Goal: Information Seeking & Learning: Learn about a topic

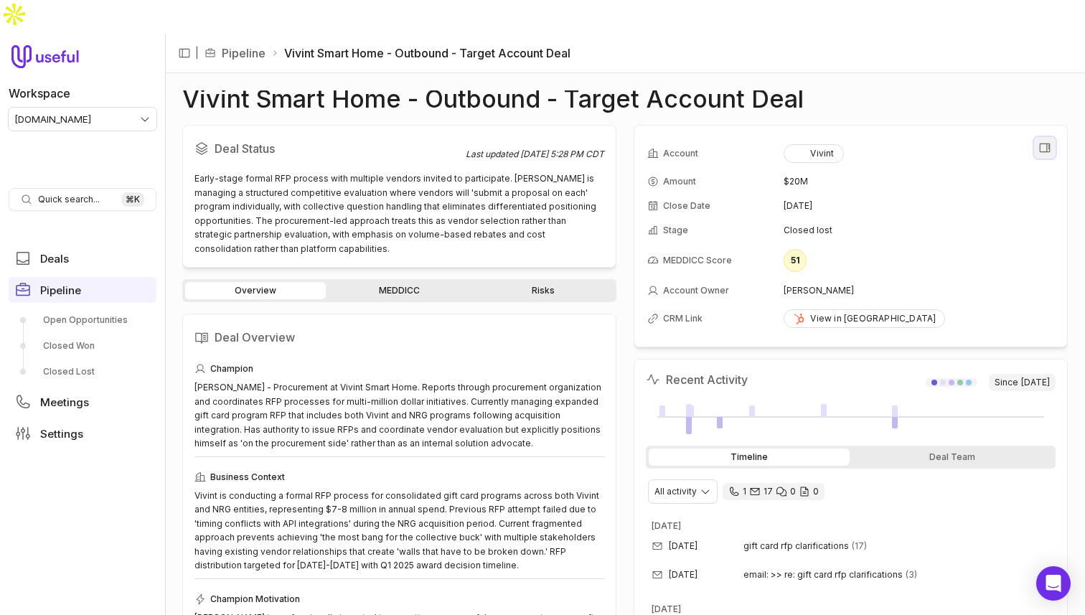
click at [1037, 137] on button "View all fields" at bounding box center [1045, 148] width 22 height 22
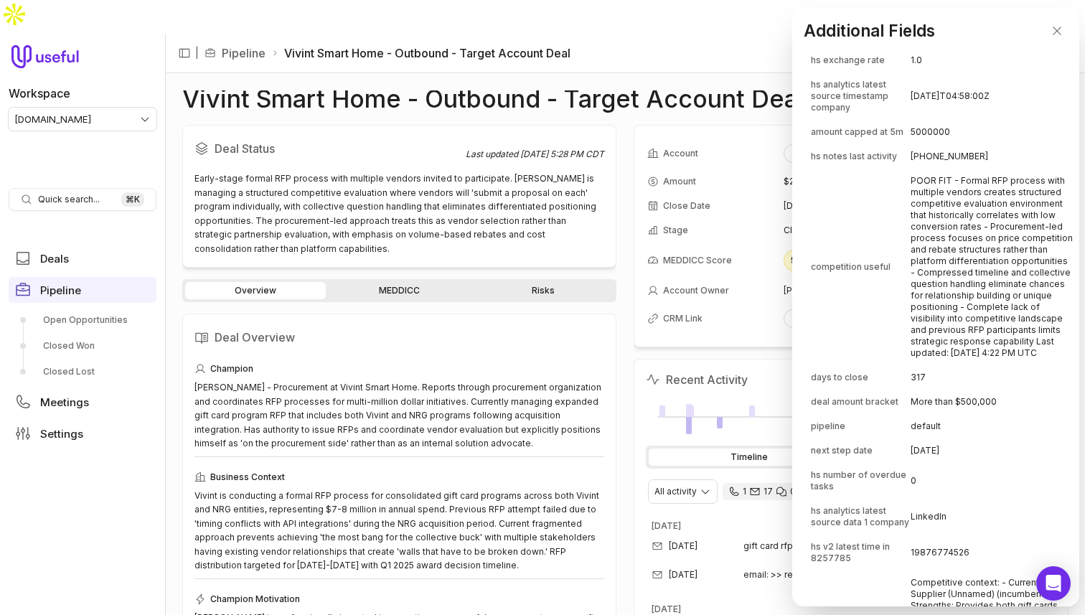
scroll to position [8224, 0]
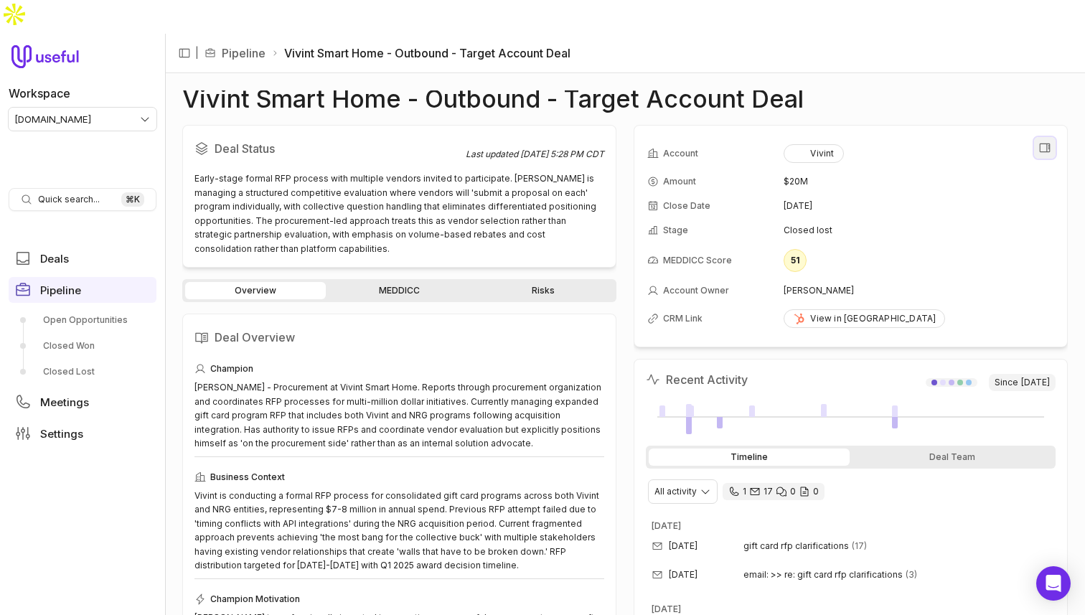
click at [1042, 137] on button "View all fields" at bounding box center [1045, 148] width 22 height 22
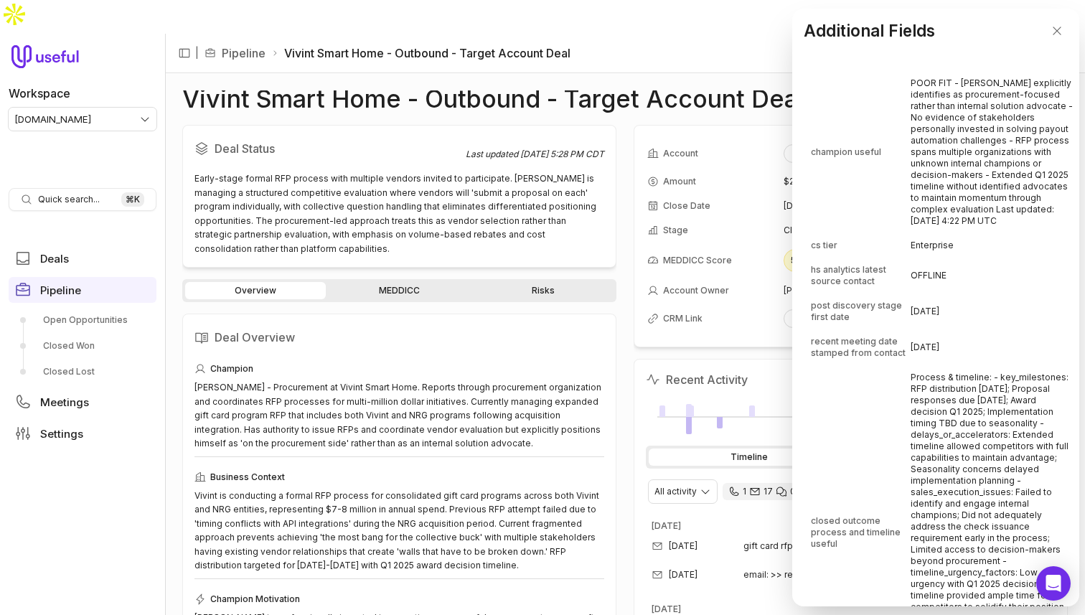
click at [953, 146] on td "POOR FIT - [PERSON_NAME] explicitly identifies as procurement-focused rather th…" at bounding box center [992, 152] width 163 height 161
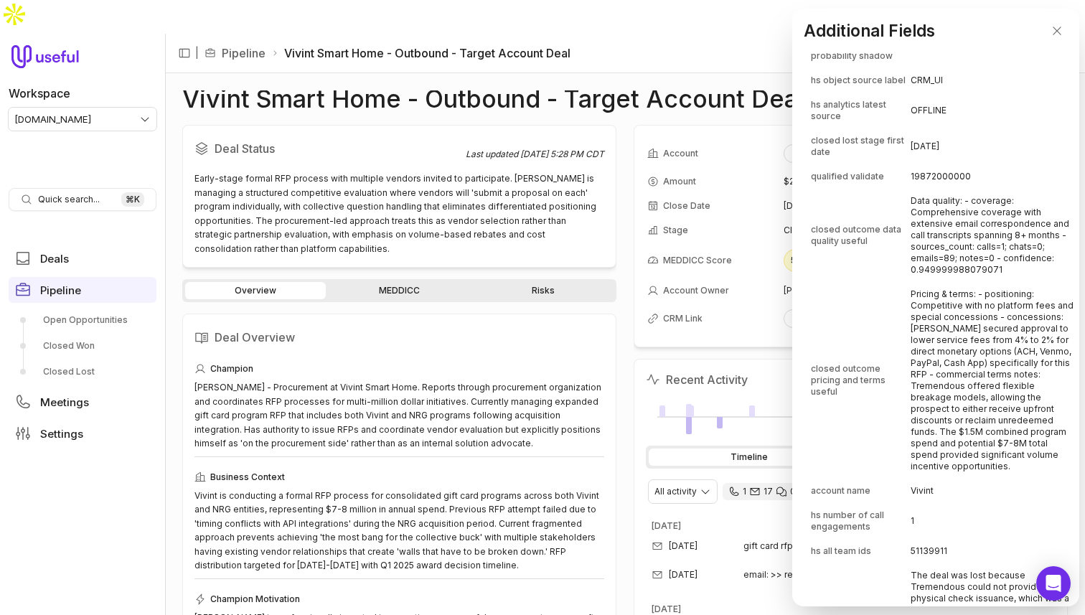
scroll to position [673, 0]
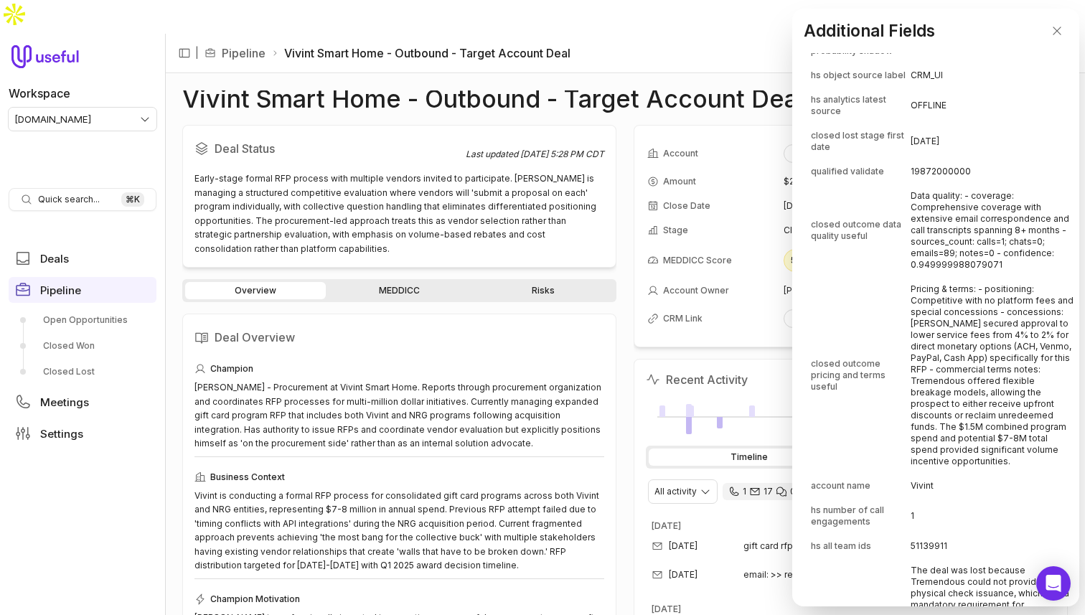
click at [953, 262] on td "Data quality: - coverage: Comprehensive coverage with extensive email correspon…" at bounding box center [992, 231] width 163 height 92
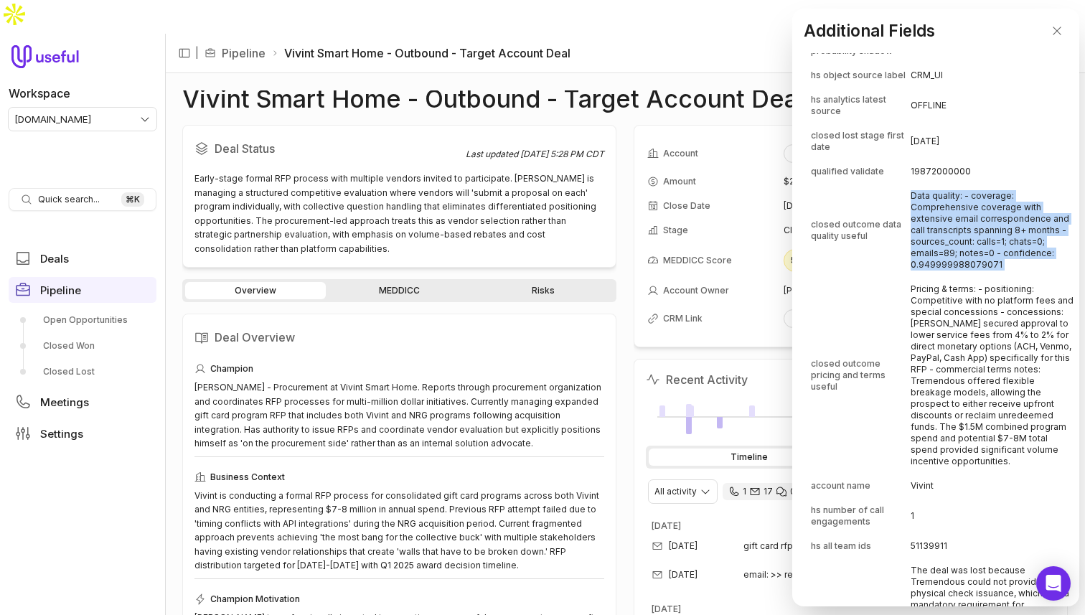
click at [953, 262] on td "Data quality: - coverage: Comprehensive coverage with extensive email correspon…" at bounding box center [992, 231] width 163 height 92
copy td "Data quality: - coverage: Comprehensive coverage with extensive email correspon…"
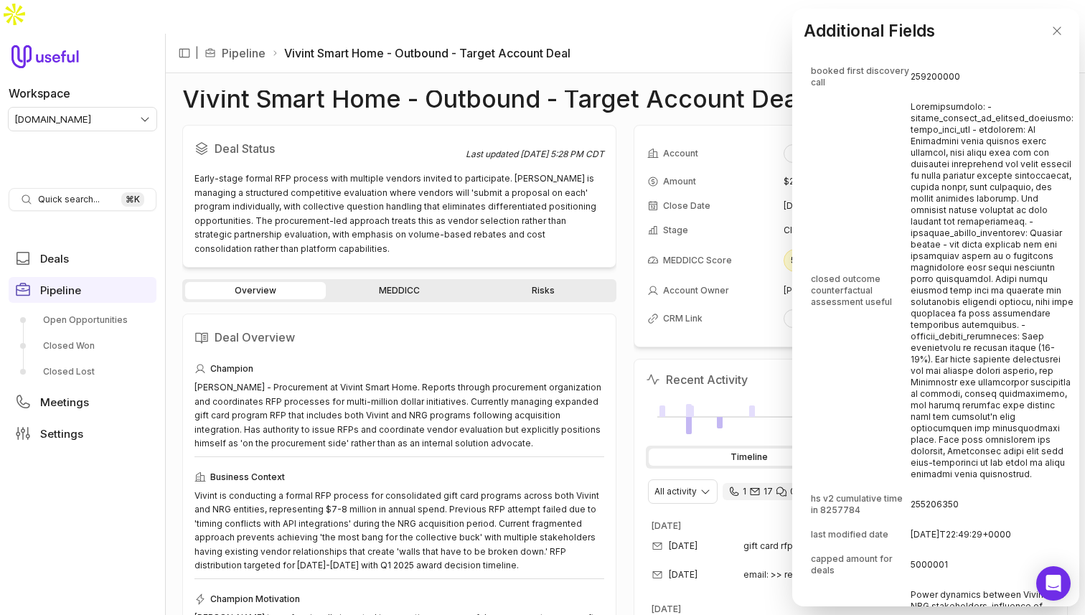
scroll to position [3394, 0]
click at [965, 299] on td at bounding box center [992, 291] width 163 height 391
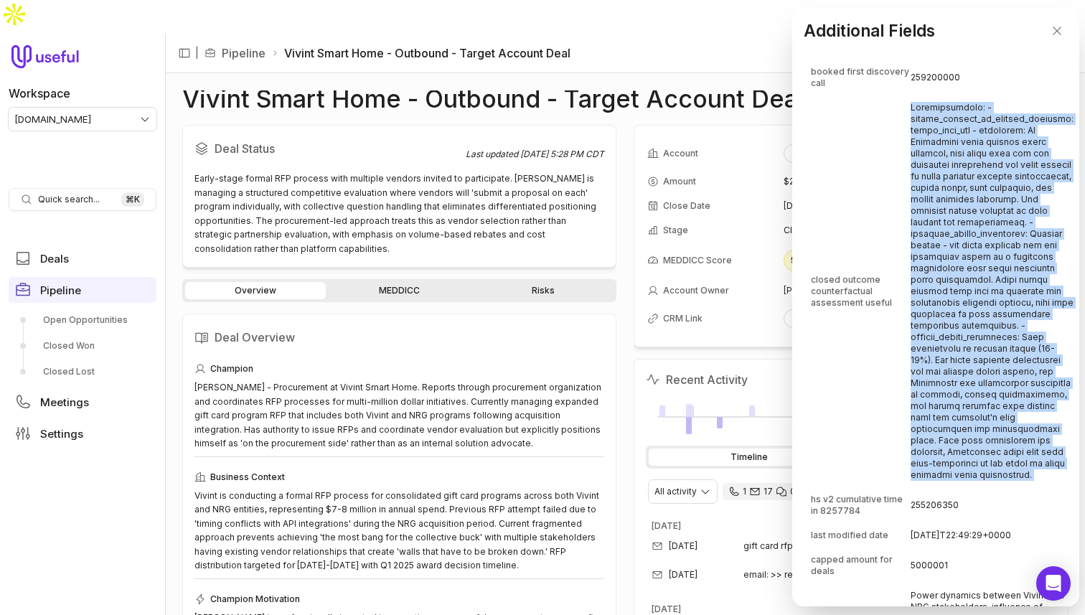
click at [965, 299] on td at bounding box center [992, 291] width 163 height 391
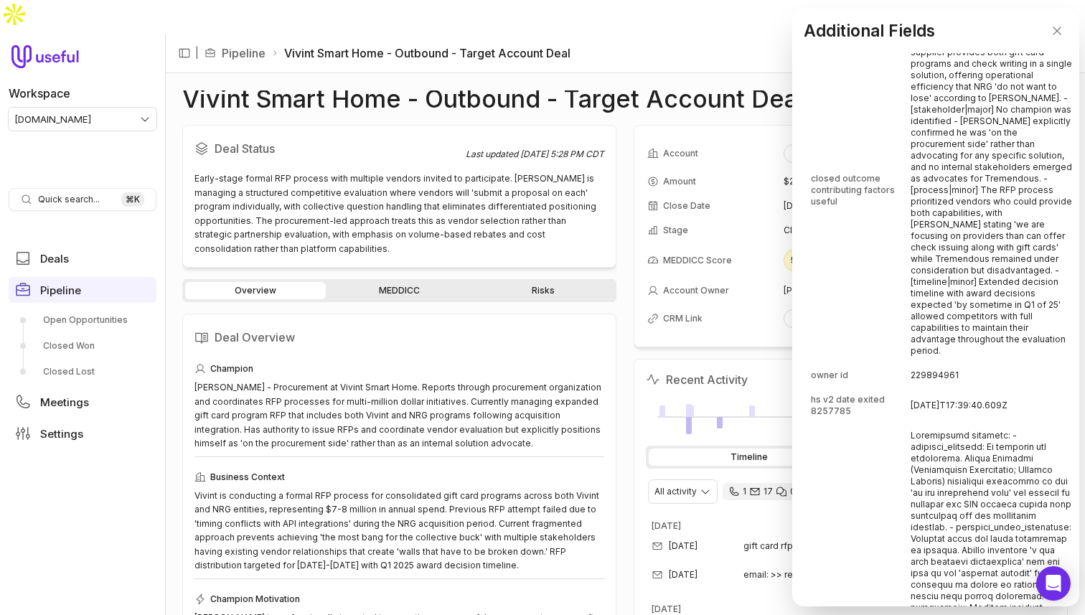
scroll to position [4472, 0]
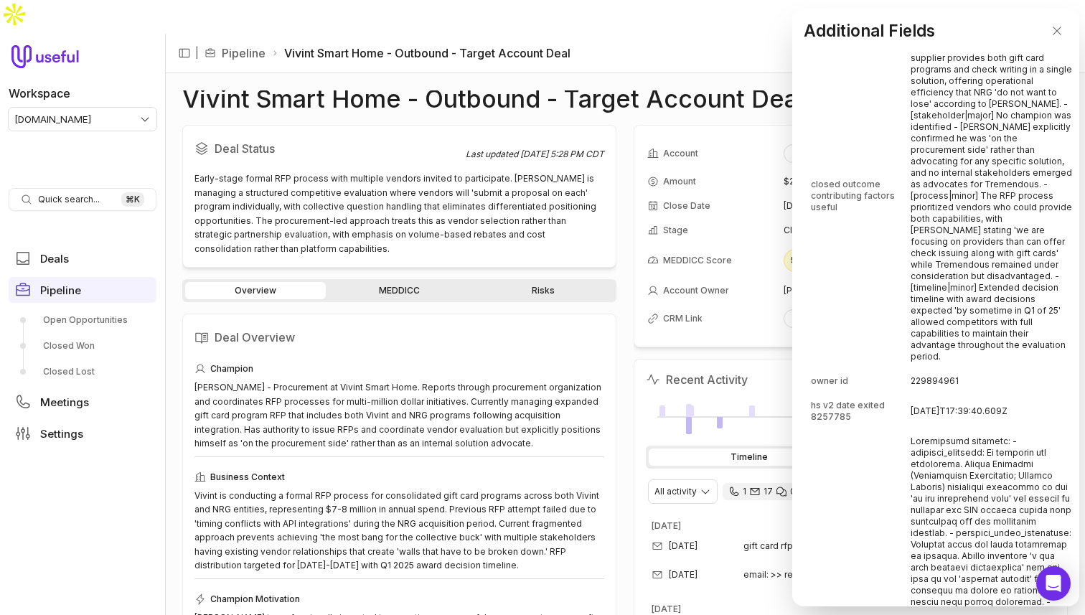
click at [964, 234] on td "Contributing factors: - [competition|major] The current supplier provides both …" at bounding box center [992, 196] width 163 height 345
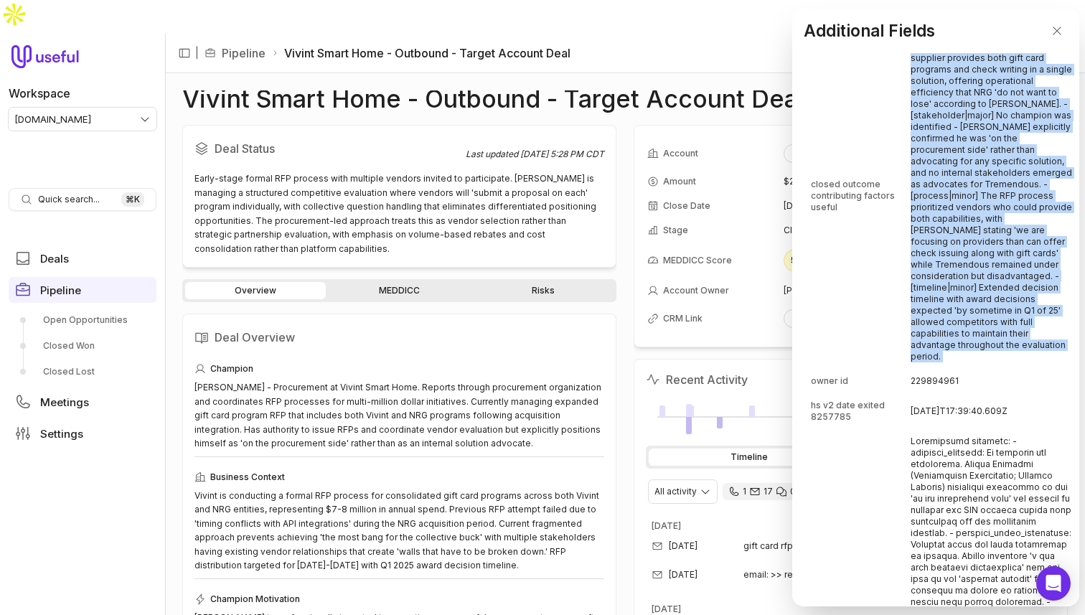
click at [964, 234] on td "Contributing factors: - [competition|major] The current supplier provides both …" at bounding box center [992, 196] width 163 height 345
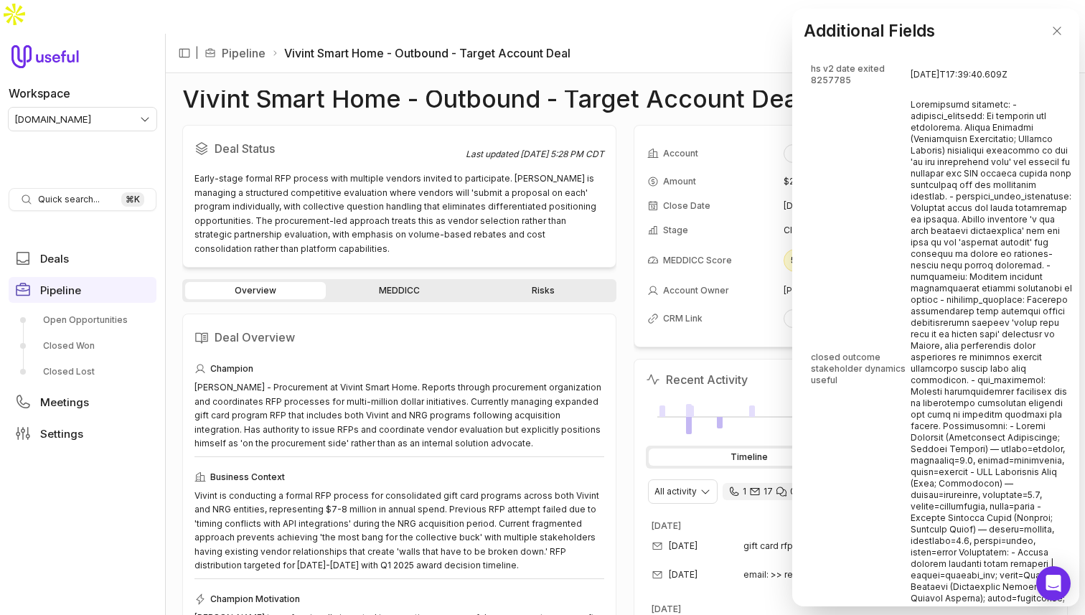
scroll to position [4810, 0]
click at [964, 233] on td at bounding box center [992, 367] width 163 height 551
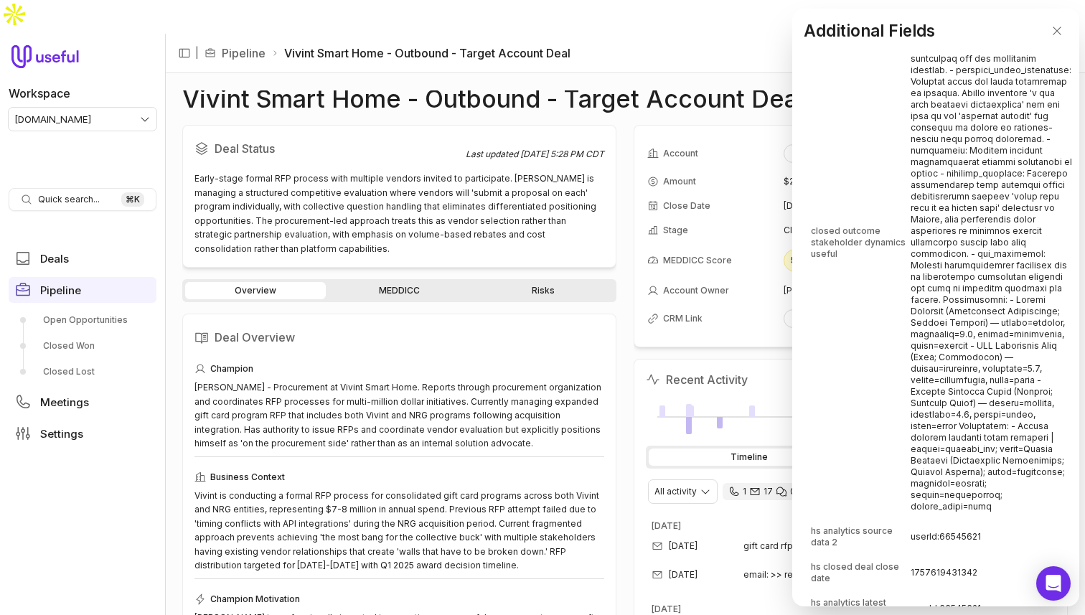
scroll to position [4951, 0]
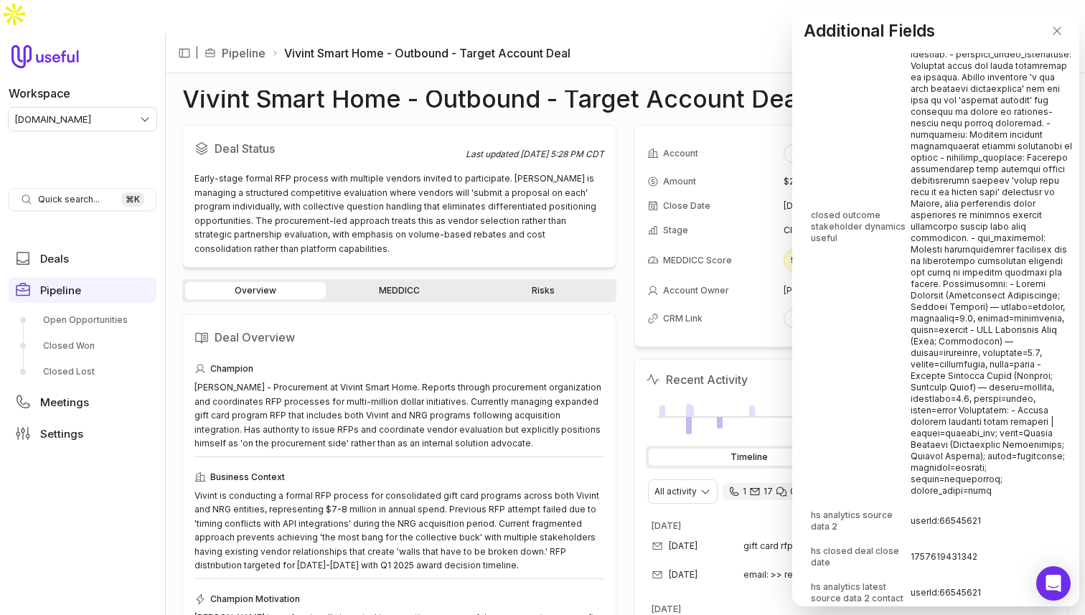
click at [967, 283] on td at bounding box center [992, 226] width 163 height 551
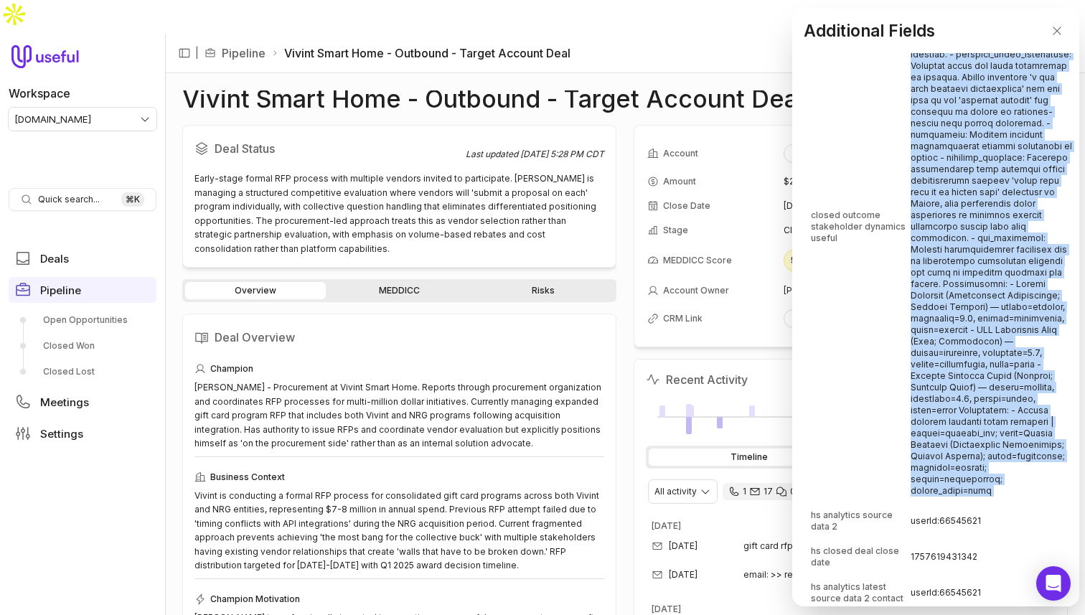
click at [967, 283] on td at bounding box center [992, 226] width 163 height 551
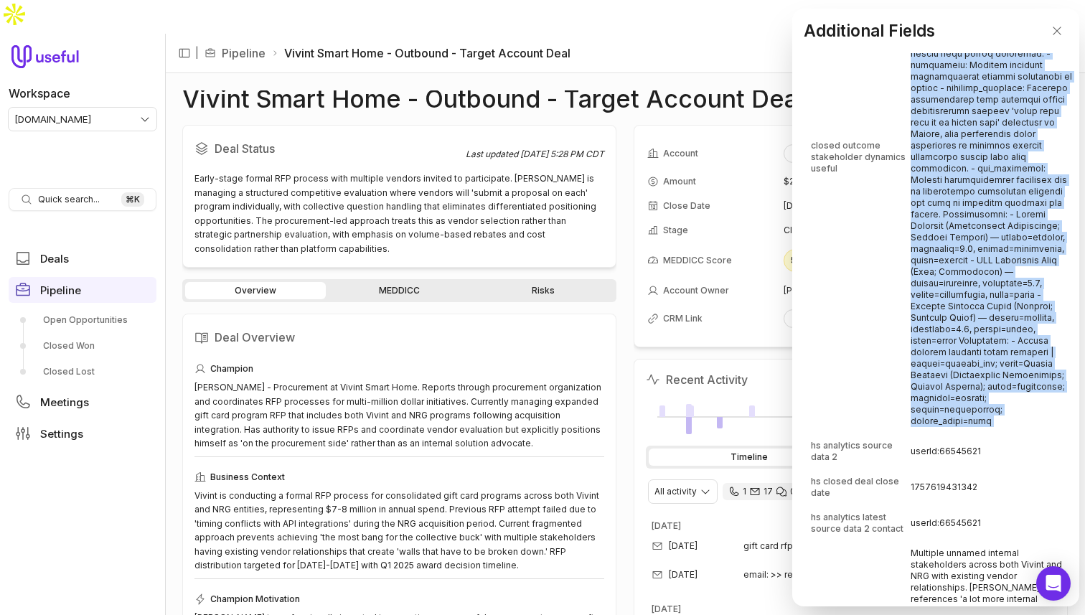
scroll to position [5044, 0]
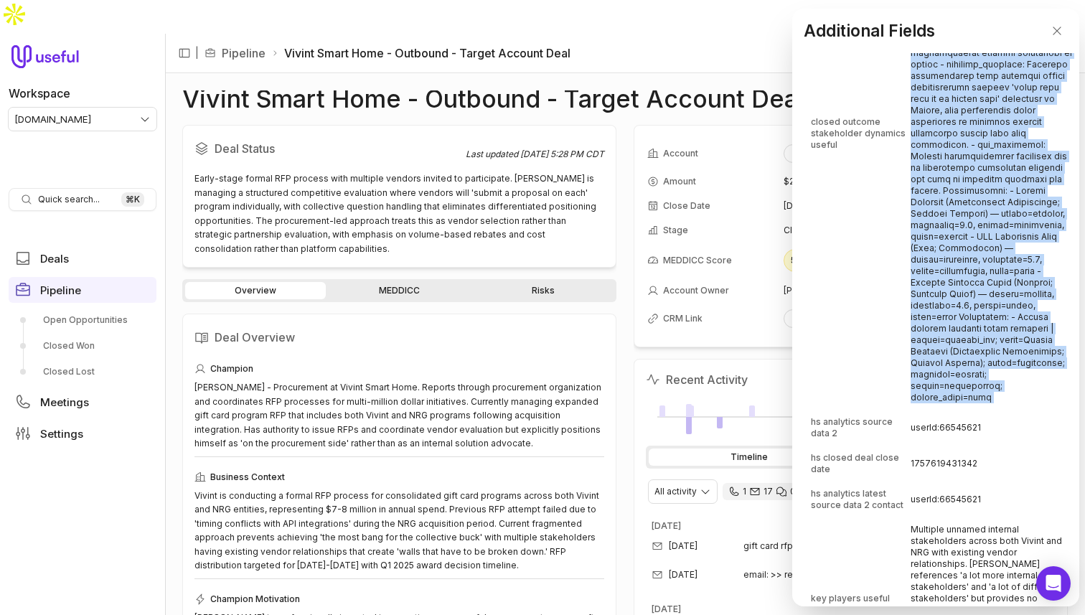
copy td "Stakeholder dynamics: - champion_evidence: No champion was identified. [PERSON_…"
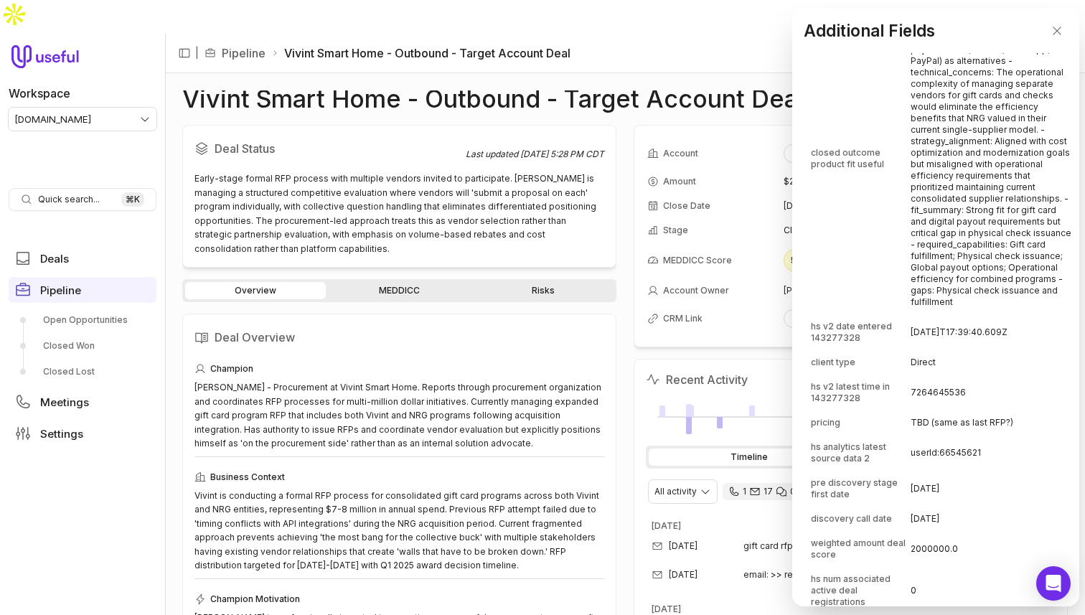
scroll to position [5992, 0]
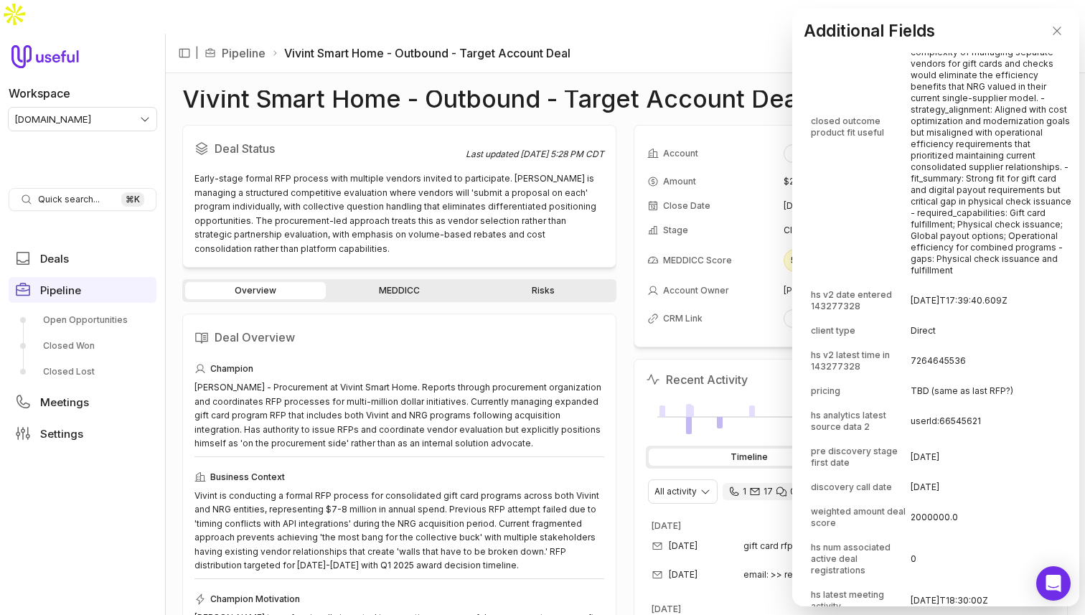
click at [876, 337] on div "client type" at bounding box center [860, 330] width 98 height 11
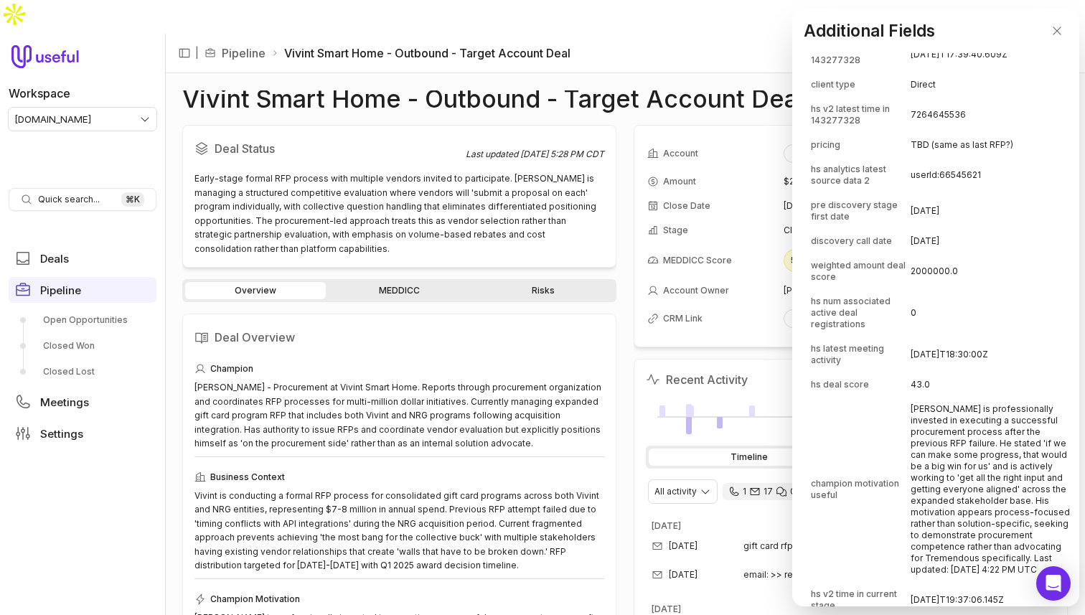
scroll to position [6239, 0]
click at [877, 330] on span "hs num associated active deal registrations" at bounding box center [860, 312] width 98 height 34
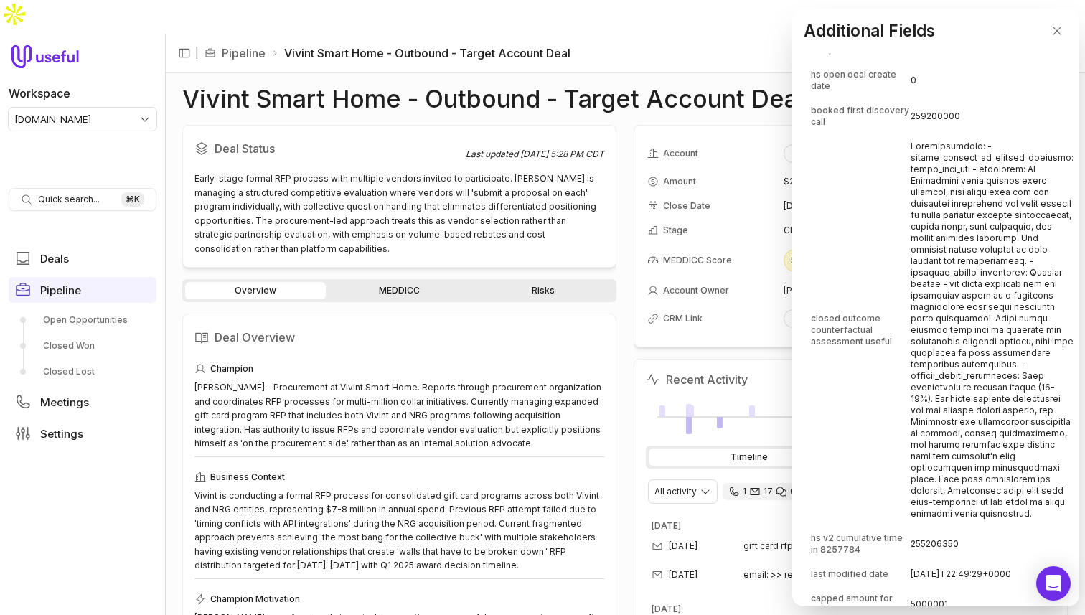
scroll to position [4144, 0]
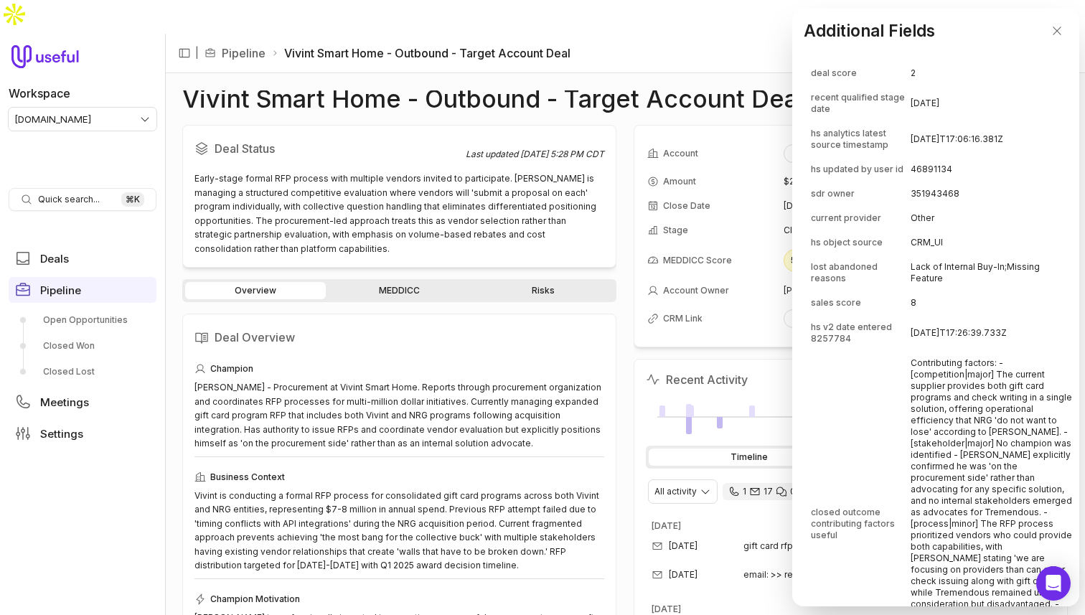
click at [937, 290] on td "Lack of Internal Buy-In;Missing Feature" at bounding box center [992, 273] width 163 height 34
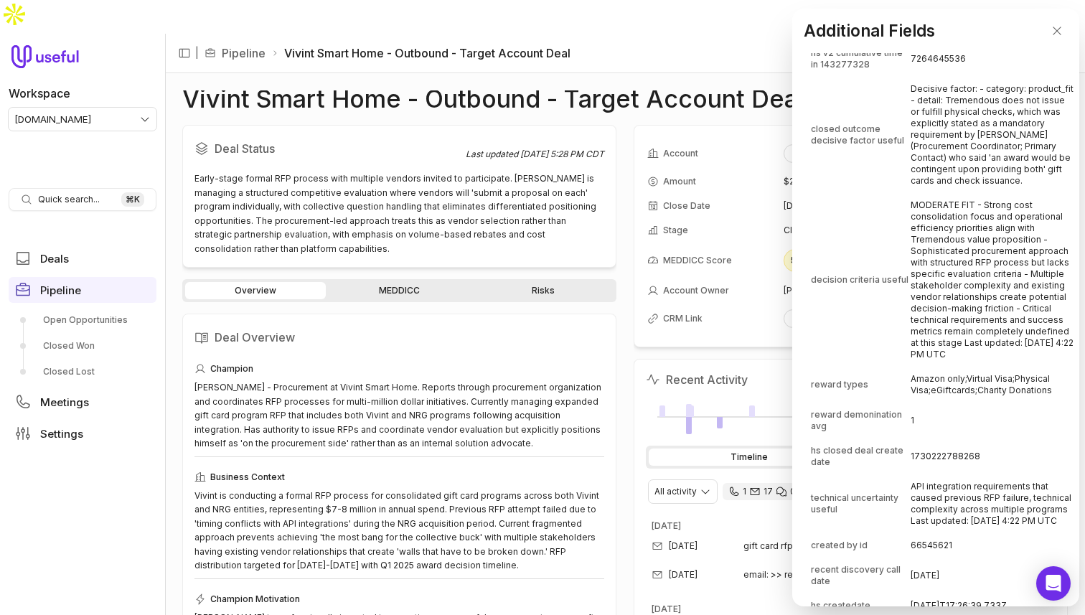
scroll to position [10502, 0]
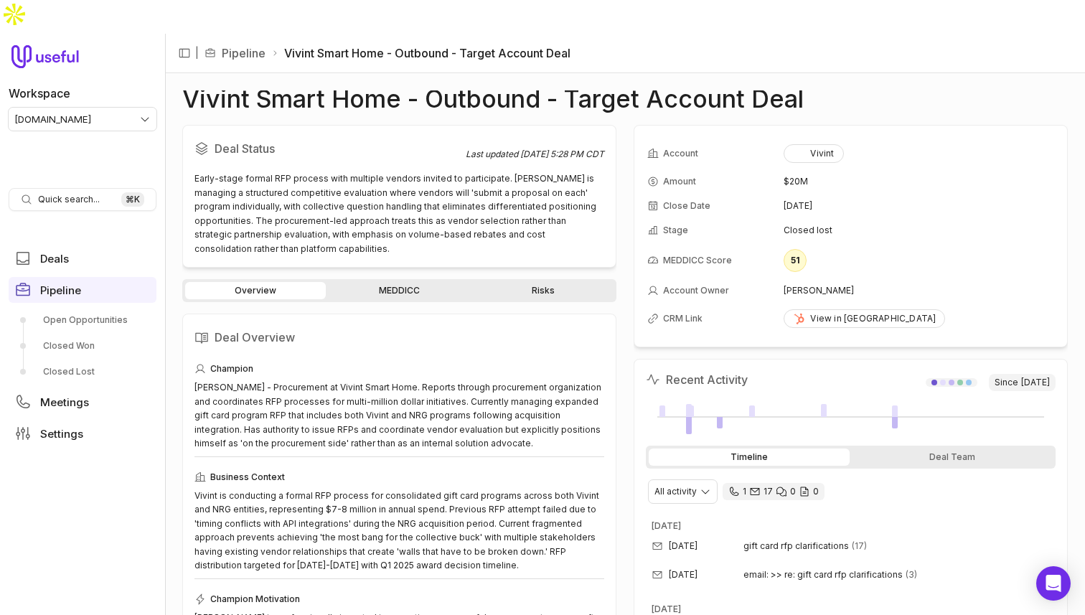
click at [403, 282] on link "MEDDICC" at bounding box center [399, 290] width 141 height 17
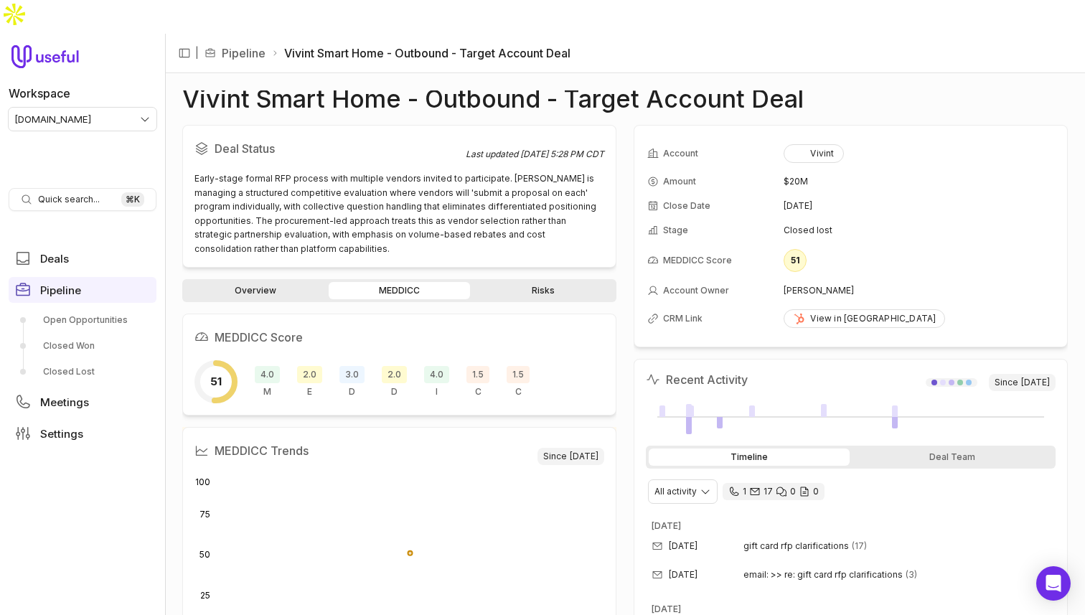
click at [307, 366] on span "2.0" at bounding box center [309, 374] width 25 height 17
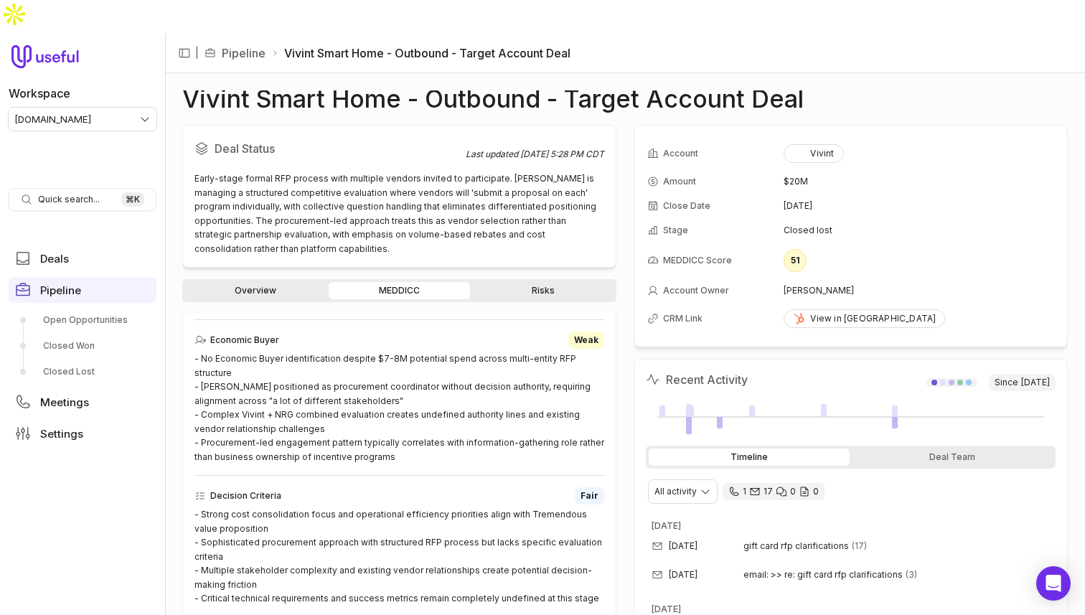
scroll to position [551, 0]
click at [1055, 137] on button "View all fields" at bounding box center [1045, 148] width 22 height 22
